Goal: Task Accomplishment & Management: Manage account settings

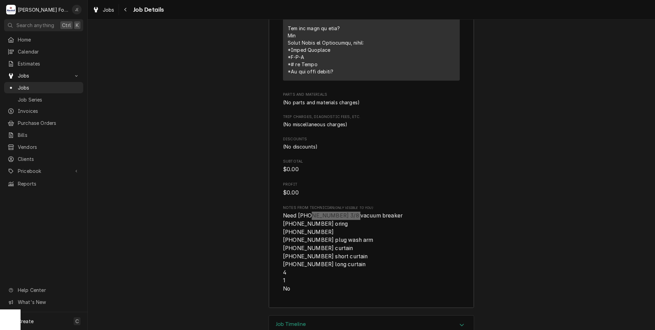
scroll to position [1247, 0]
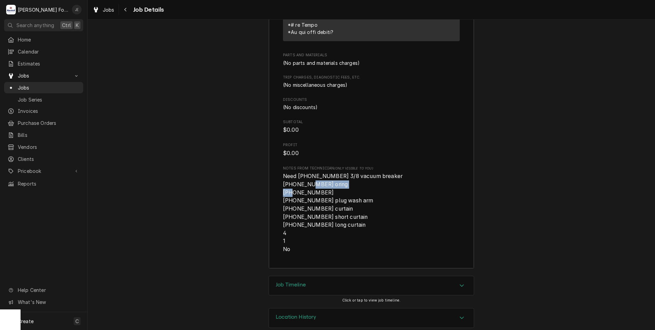
drag, startPoint x: 331, startPoint y: 173, endPoint x: 289, endPoint y: 175, distance: 41.5
click at [289, 175] on span "Need (1) 00-271008-00002 3/8 vacuum breaker (2) 00-067500-00118 oring (2) 00-06…" at bounding box center [343, 213] width 120 height 80
copy span "[PHONE_NUMBER]"
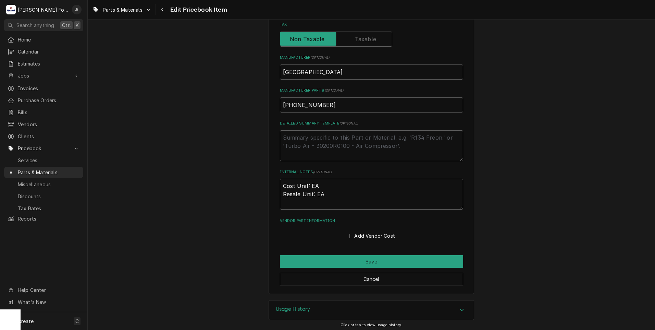
scroll to position [211, 0]
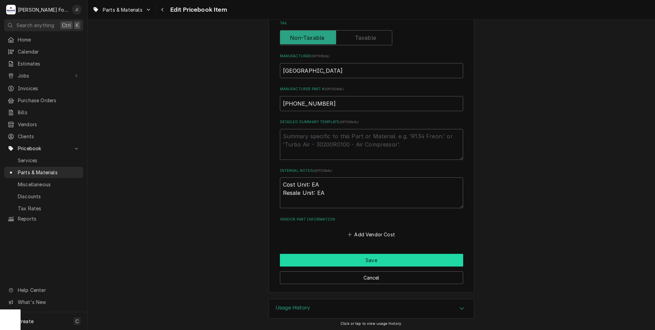
click at [377, 260] on button "Save" at bounding box center [371, 260] width 183 height 13
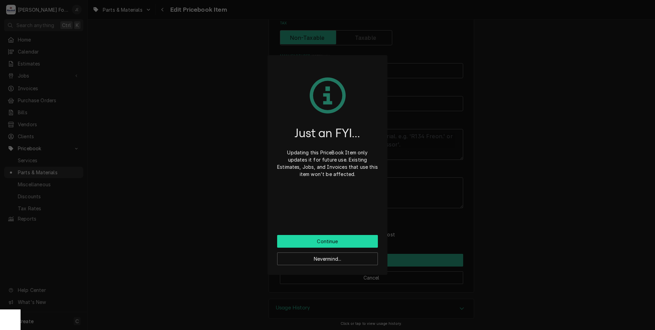
click at [362, 241] on button "Continue" at bounding box center [327, 241] width 101 height 13
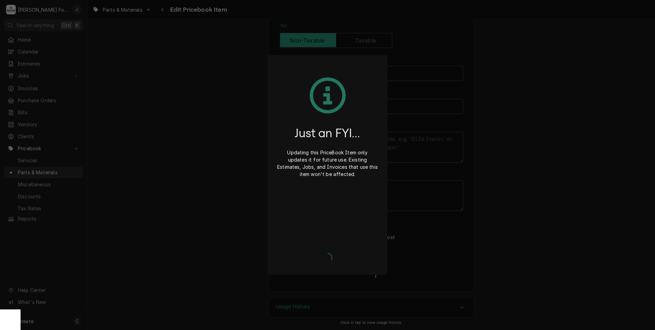
scroll to position [207, 0]
type textarea "x"
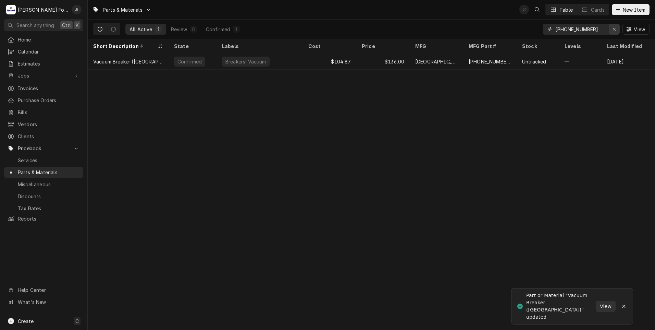
click at [615, 28] on icon "Erase input" at bounding box center [615, 29] width 4 height 5
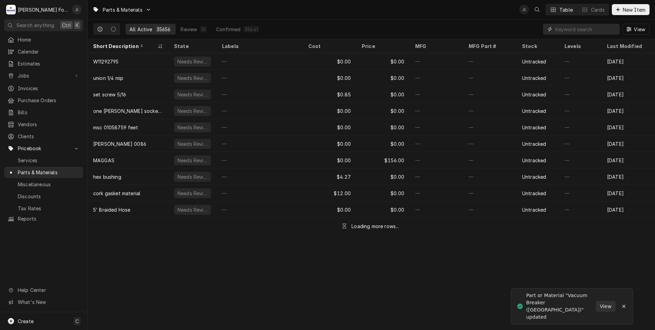
paste input "[PHONE_NUMBER]"
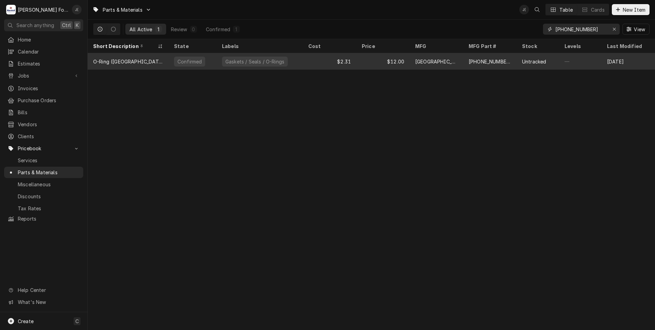
type input "[PHONE_NUMBER]"
click at [281, 61] on div "Gaskets / Seals / O-Rings" at bounding box center [260, 61] width 86 height 16
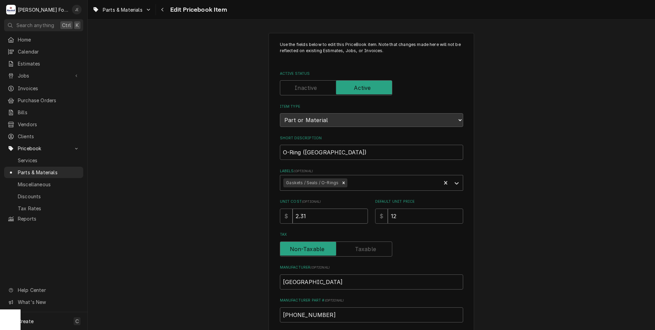
drag, startPoint x: 316, startPoint y: 219, endPoint x: 227, endPoint y: 220, distance: 89.1
click at [235, 220] on div "Use the fields below to edit this PriceBook item. Note that changes made here w…" at bounding box center [371, 268] width 567 height 483
type textarea "x"
type input "5"
type textarea "x"
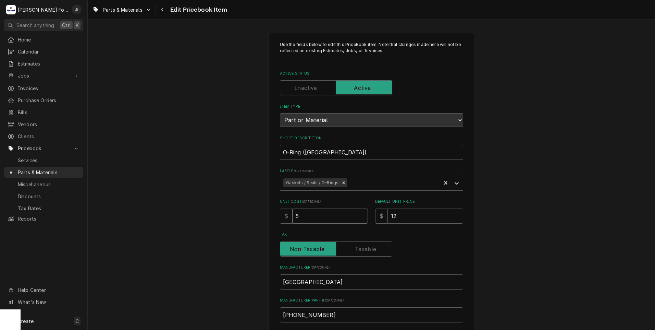
type input "5.1"
type textarea "x"
type input "5.12"
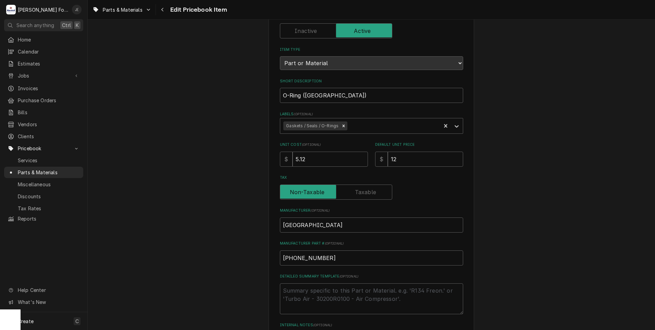
scroll to position [206, 0]
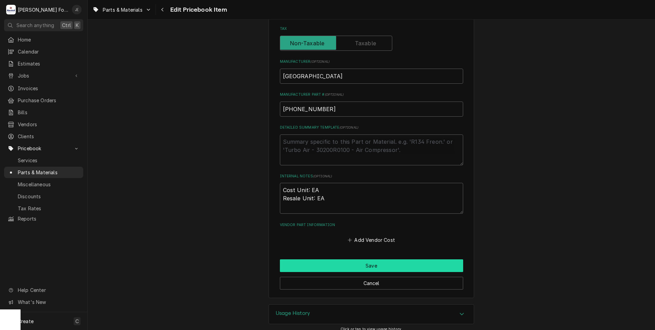
click at [324, 267] on button "Save" at bounding box center [371, 265] width 183 height 13
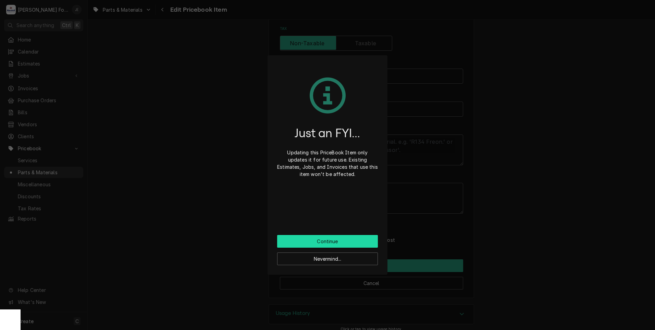
click at [319, 240] on button "Continue" at bounding box center [327, 241] width 101 height 13
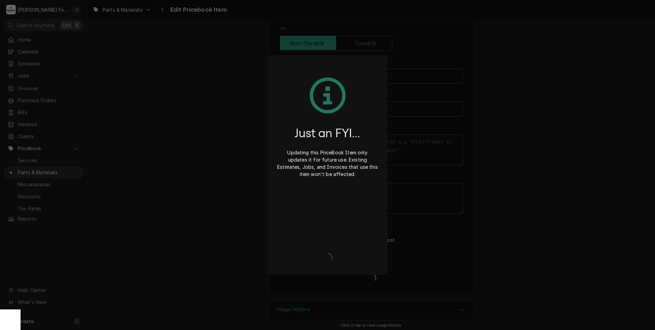
type textarea "x"
